Goal: Transaction & Acquisition: Purchase product/service

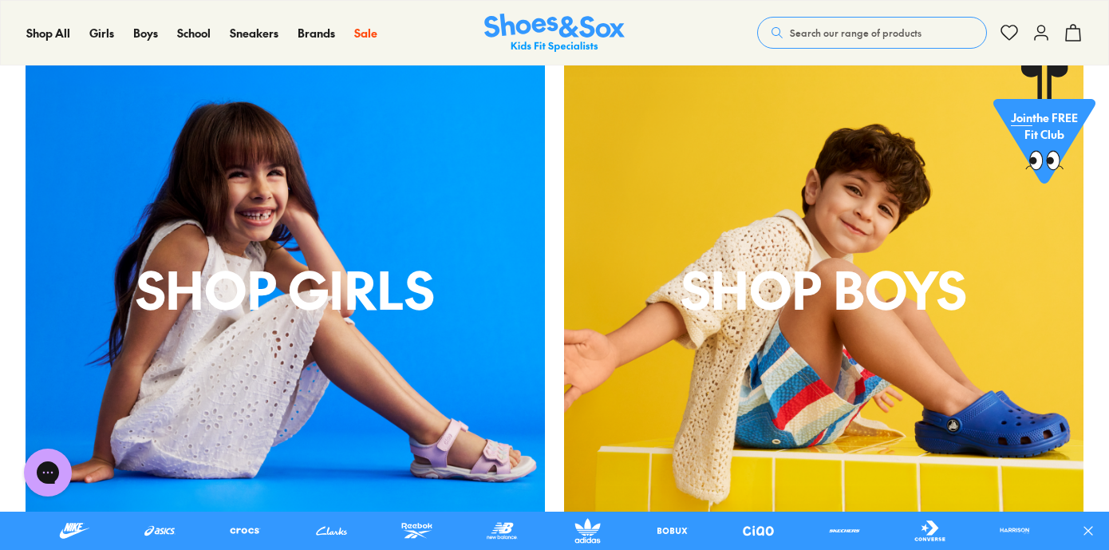
scroll to position [1244, 0]
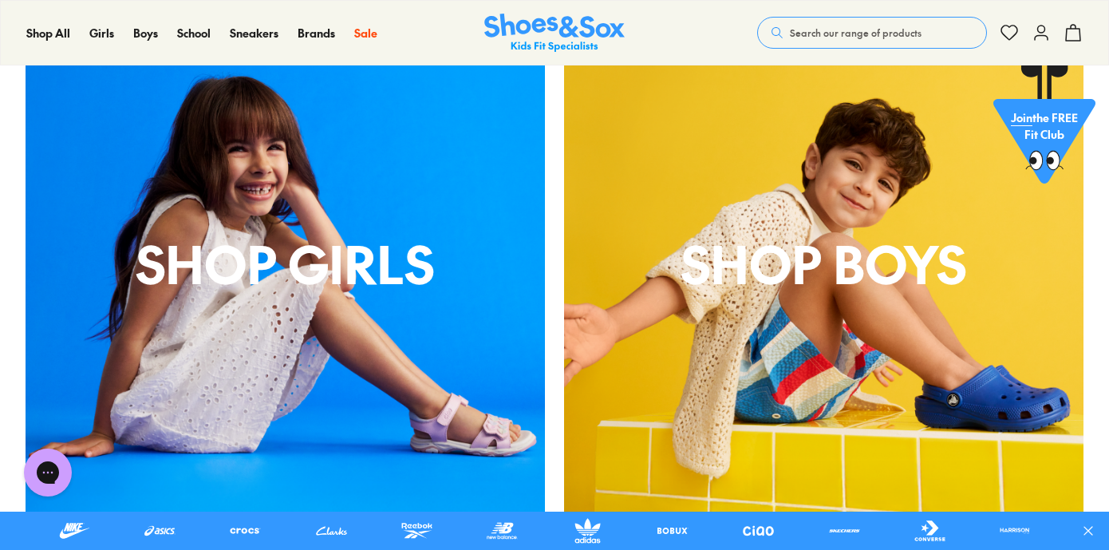
click at [829, 298] on p "shop boys" at bounding box center [823, 263] width 519 height 77
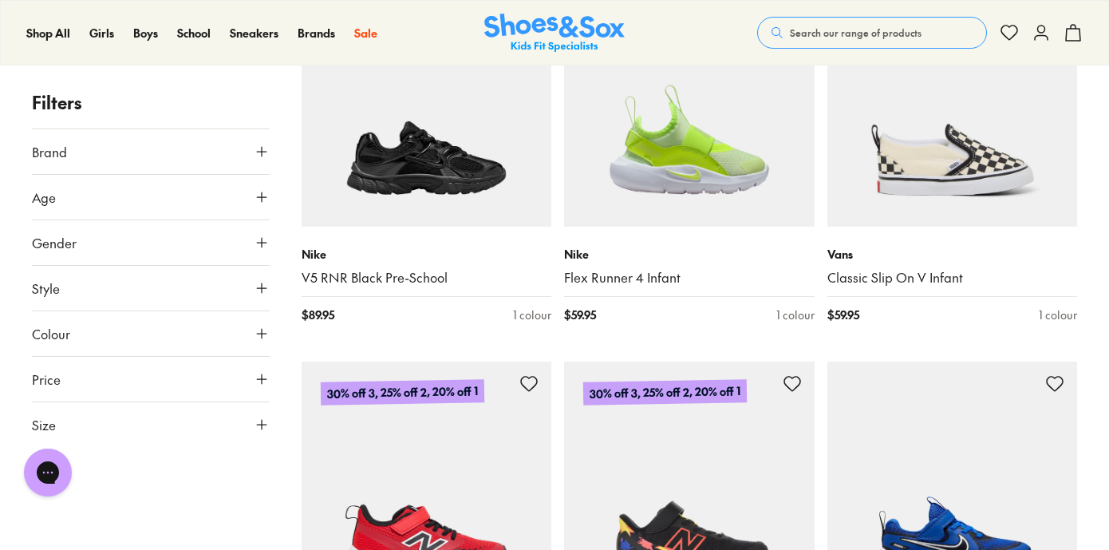
scroll to position [3153, 0]
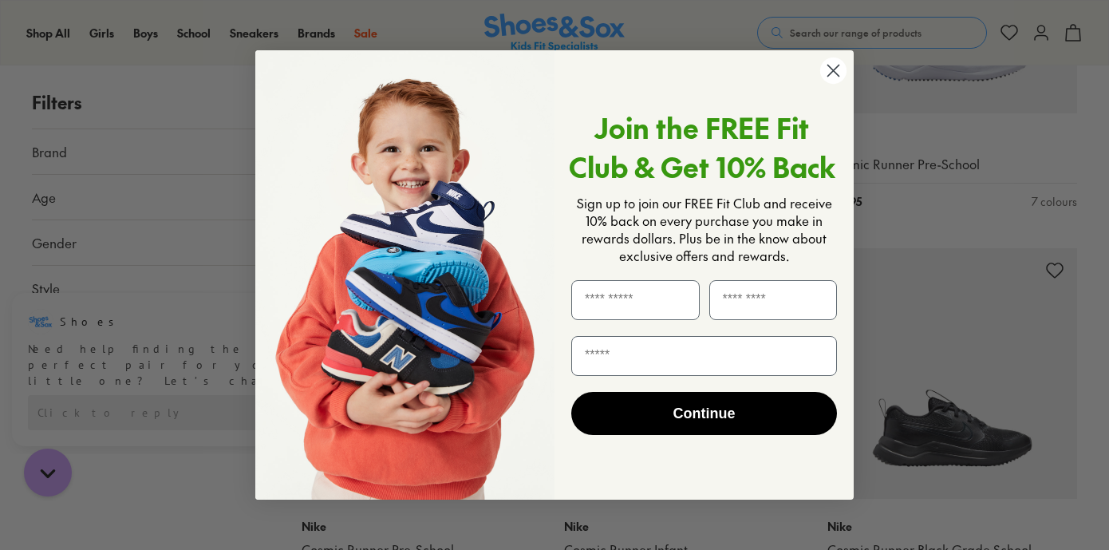
click at [843, 73] on circle "Close dialog" at bounding box center [833, 70] width 26 height 26
